Goal: Answer question/provide support

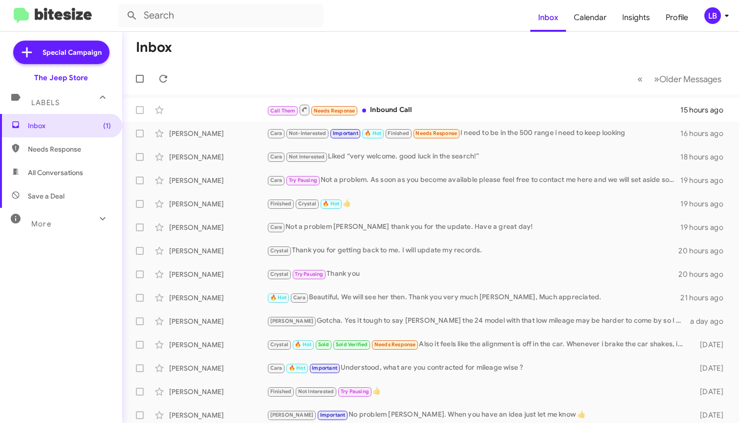
click at [374, 25] on form at bounding box center [324, 15] width 412 height 23
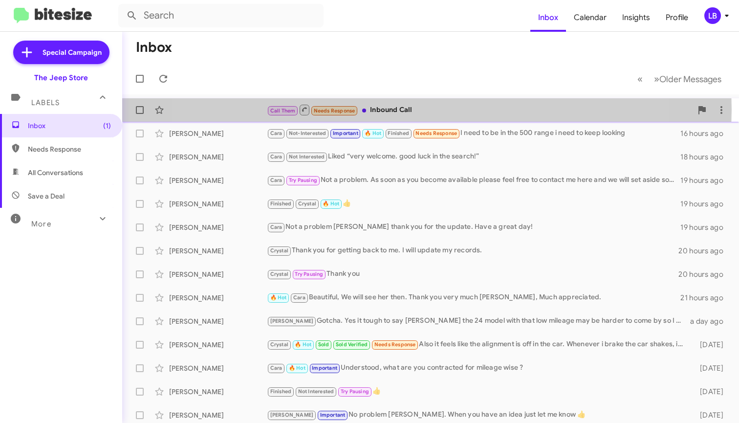
click at [389, 109] on div "Call Them Needs Response Inbound Call" at bounding box center [479, 110] width 425 height 12
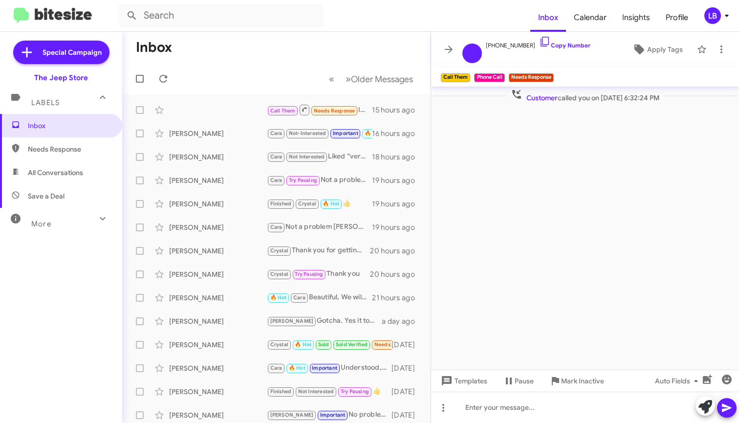
click at [587, 93] on span "Customer called you on [DATE] 6:32:24 PM" at bounding box center [585, 95] width 156 height 14
click at [574, 138] on cdk-virtual-scroll-viewport "Customer called you on [DATE] 6:32:24 PM" at bounding box center [585, 227] width 308 height 283
click at [263, 47] on mat-toolbar-row "Inbox" at bounding box center [276, 47] width 308 height 31
click at [242, 85] on mat-toolbar-row "« Previous » Next Older Messages" at bounding box center [276, 78] width 308 height 31
click at [363, 32] on mat-toolbar-row "Inbox" at bounding box center [276, 47] width 308 height 31
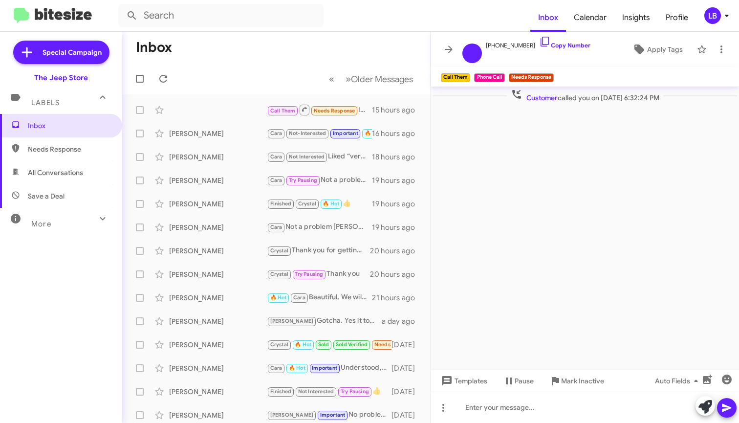
click at [271, 66] on mat-toolbar-row "« Previous » Next Older Messages" at bounding box center [276, 78] width 308 height 31
click at [351, 60] on mat-toolbar-row "Inbox" at bounding box center [276, 47] width 308 height 31
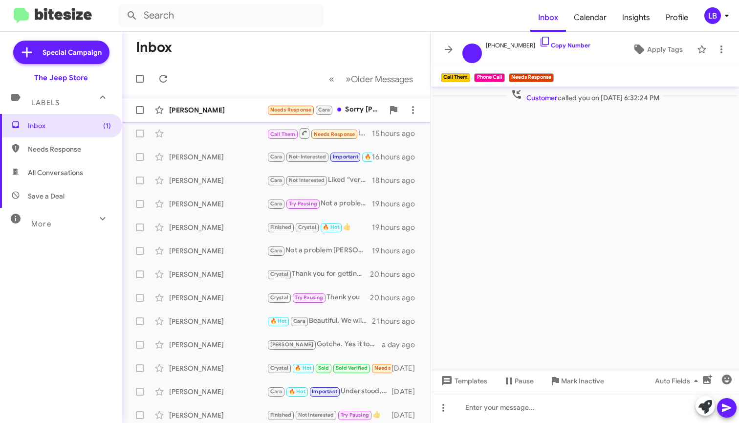
click at [213, 109] on div "[PERSON_NAME]" at bounding box center [218, 110] width 98 height 10
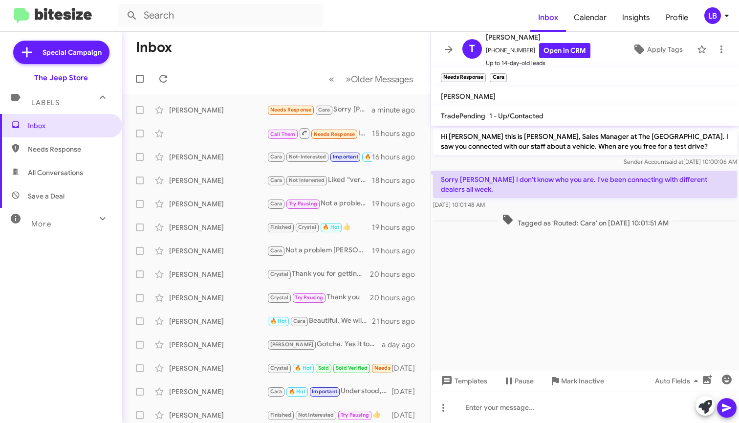
click at [549, 169] on div "Sorry [PERSON_NAME] I don't know who you are. I've been connecting with differe…" at bounding box center [585, 190] width 308 height 43
drag, startPoint x: 526, startPoint y: 48, endPoint x: 501, endPoint y: 51, distance: 24.6
click at [492, 56] on span "[PHONE_NUMBER] Open in CRM" at bounding box center [538, 50] width 105 height 15
copy span "8484672049"
click at [579, 380] on span "Mark Inactive" at bounding box center [582, 381] width 43 height 18
